Goal: Find specific page/section: Find specific page/section

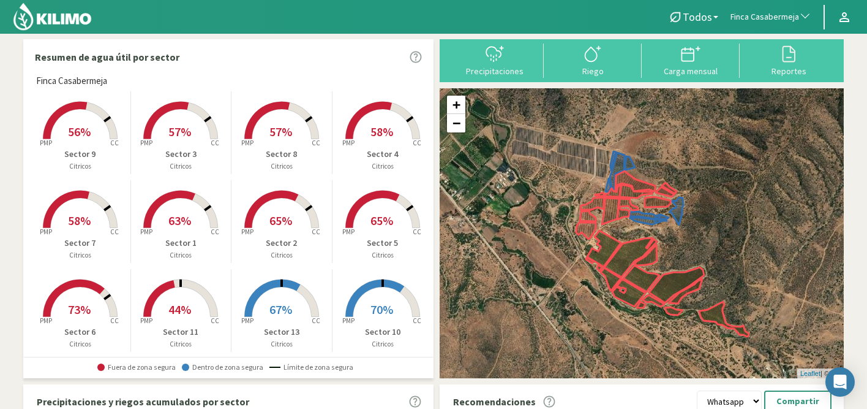
click at [773, 12] on span "Finca Casabermeja" at bounding box center [765, 17] width 69 height 12
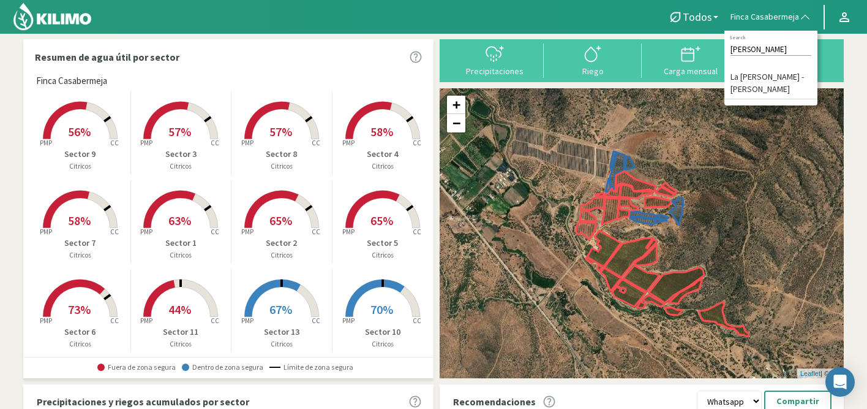
type input "eugenio"
click at [749, 80] on li "La [PERSON_NAME]" at bounding box center [771, 83] width 93 height 31
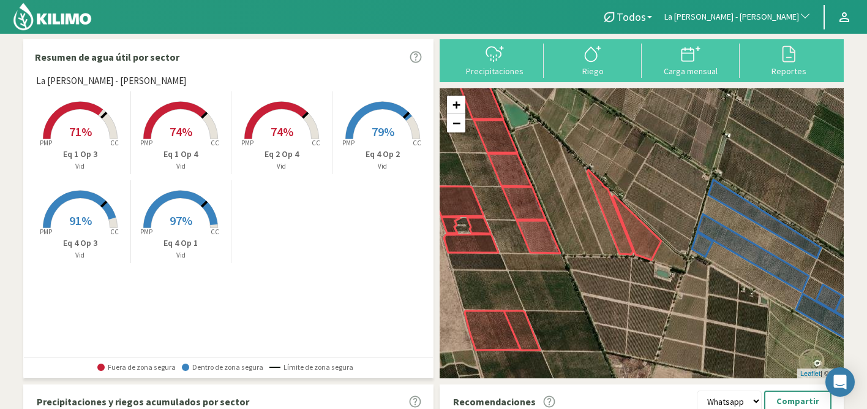
click at [199, 126] on rect at bounding box center [181, 140] width 98 height 98
click at [179, 123] on rect at bounding box center [181, 140] width 98 height 98
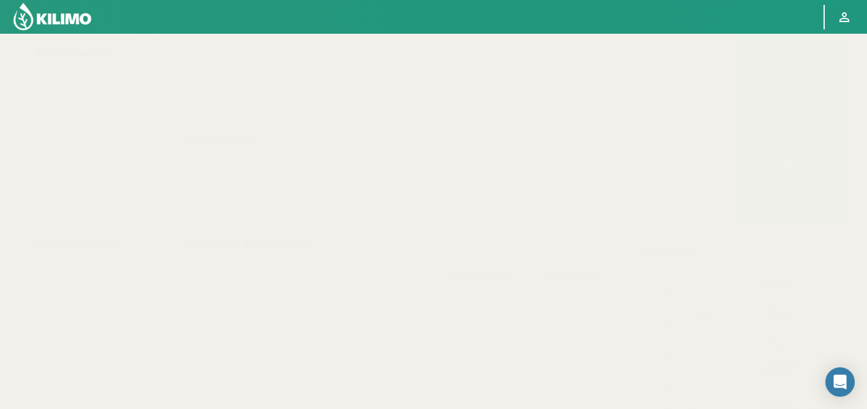
select select "141: Object"
select select "1: Object"
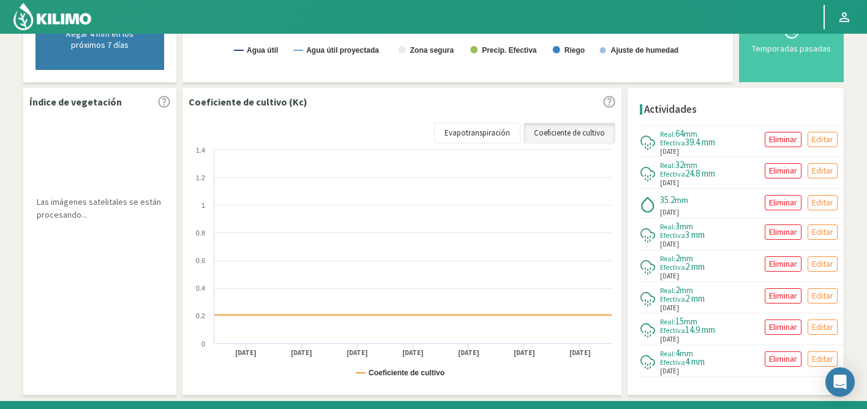
scroll to position [356, 0]
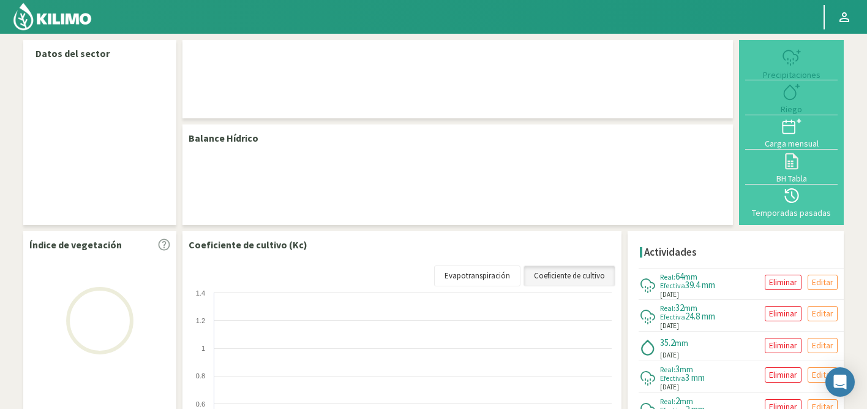
select select "141: Object"
select select "1: Object"
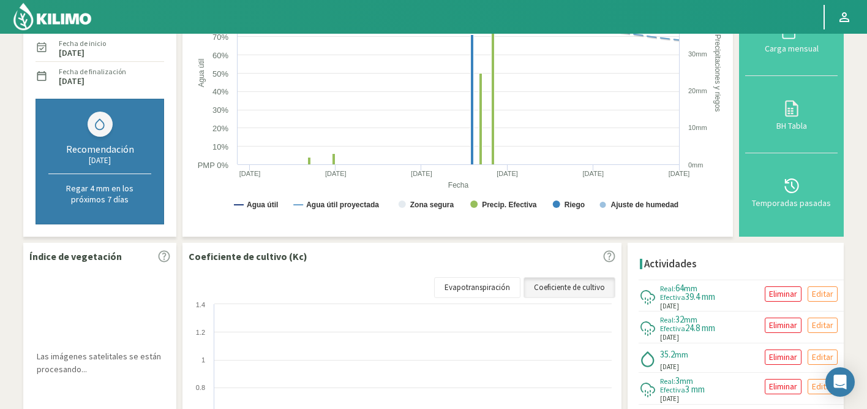
scroll to position [202, 0]
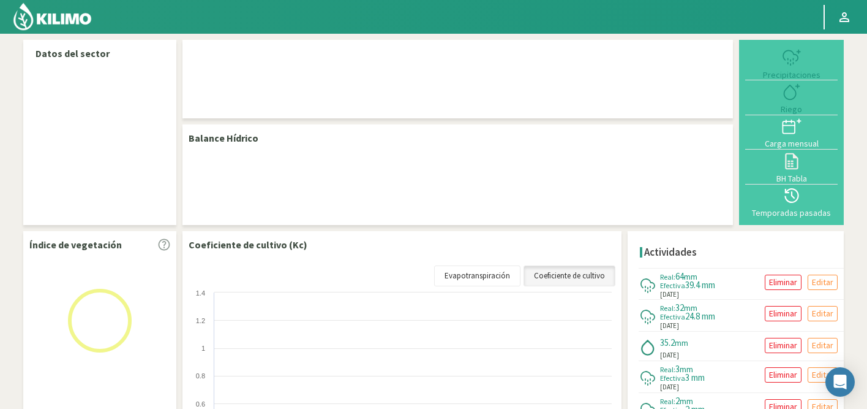
select select "141: Object"
select select "1: Object"
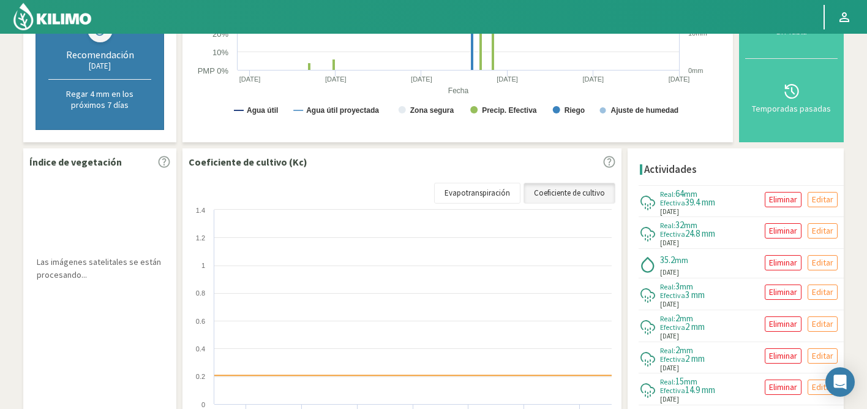
scroll to position [298, 0]
